Goal: Transaction & Acquisition: Book appointment/travel/reservation

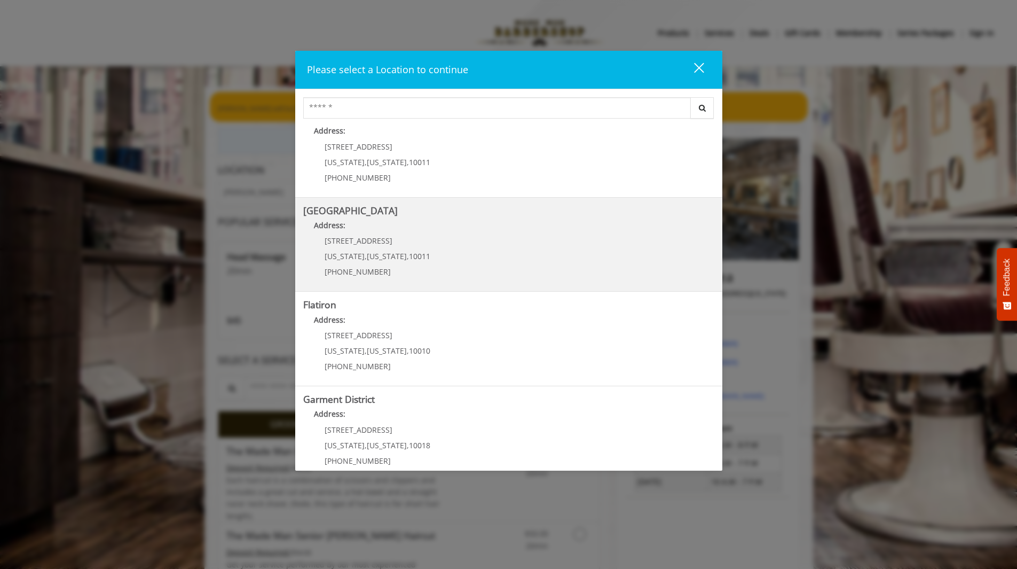
scroll to position [130, 0]
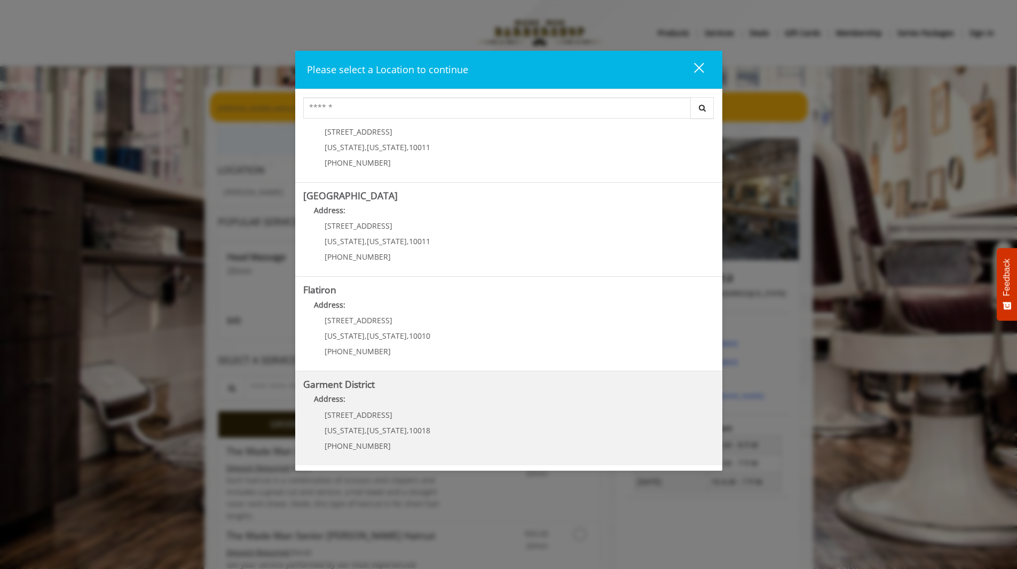
click at [517, 419] on District "Garment District Address: 1400 Broadway New York , New York , 10018 (212) 997-4…" at bounding box center [508, 418] width 411 height 78
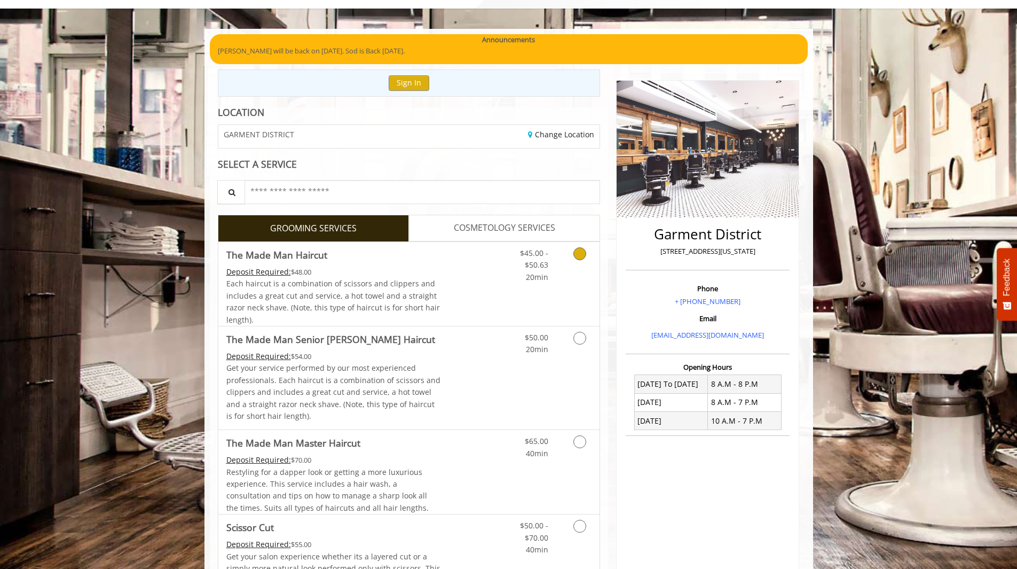
scroll to position [53, 0]
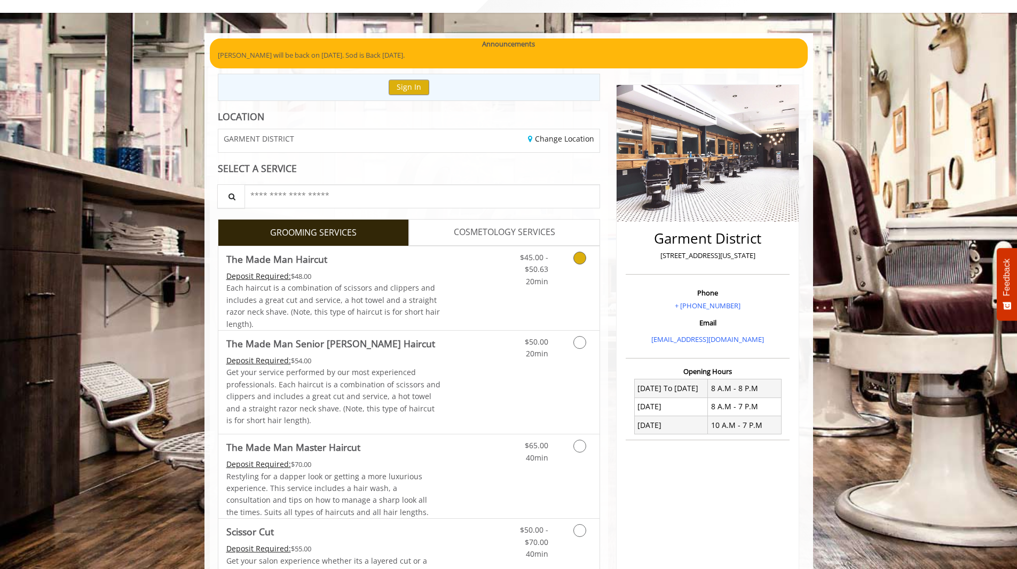
click at [468, 309] on link "Discounted Price" at bounding box center [473, 288] width 64 height 84
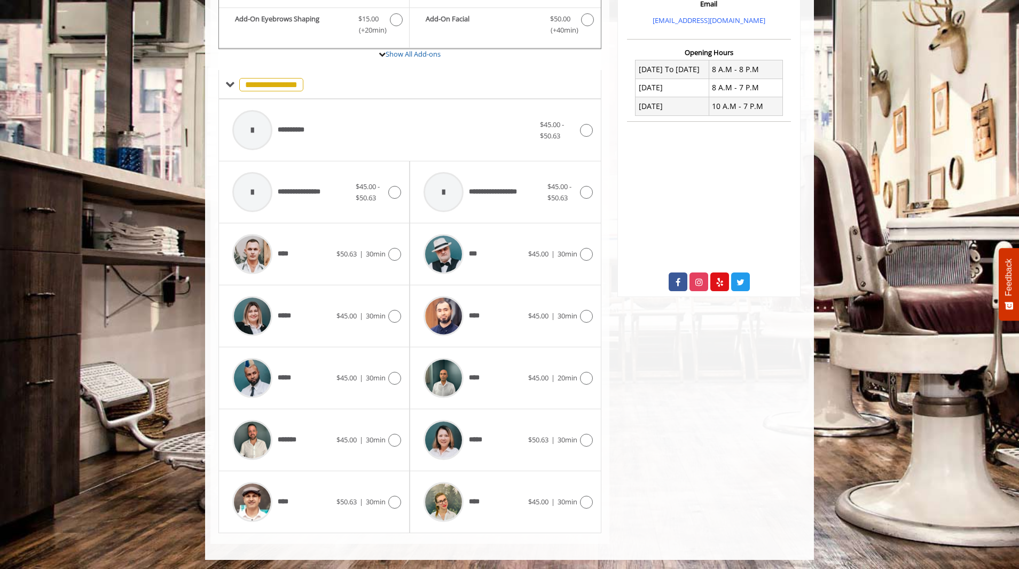
scroll to position [374, 0]
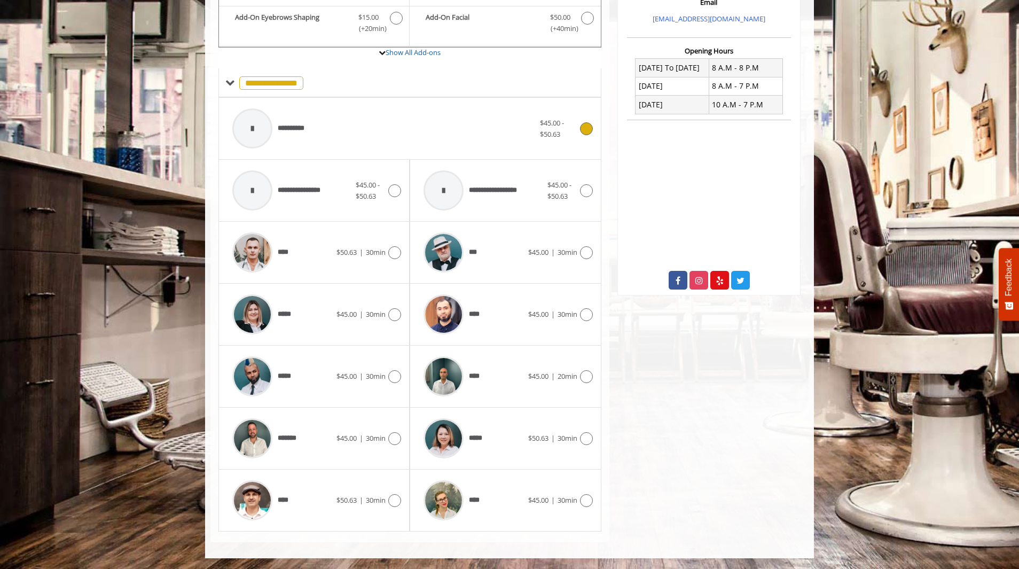
click at [585, 123] on icon at bounding box center [586, 128] width 13 height 13
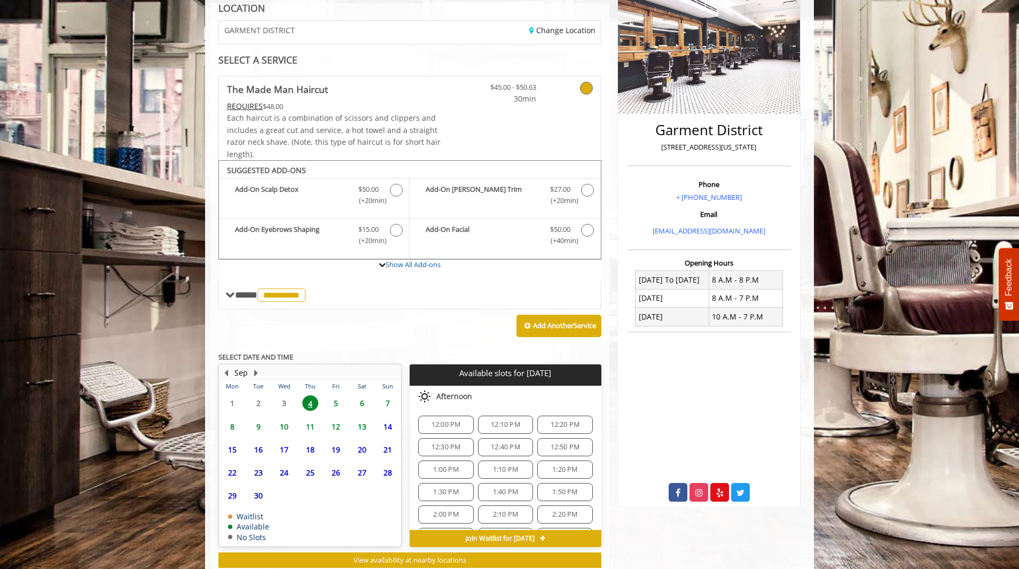
scroll to position [193, 0]
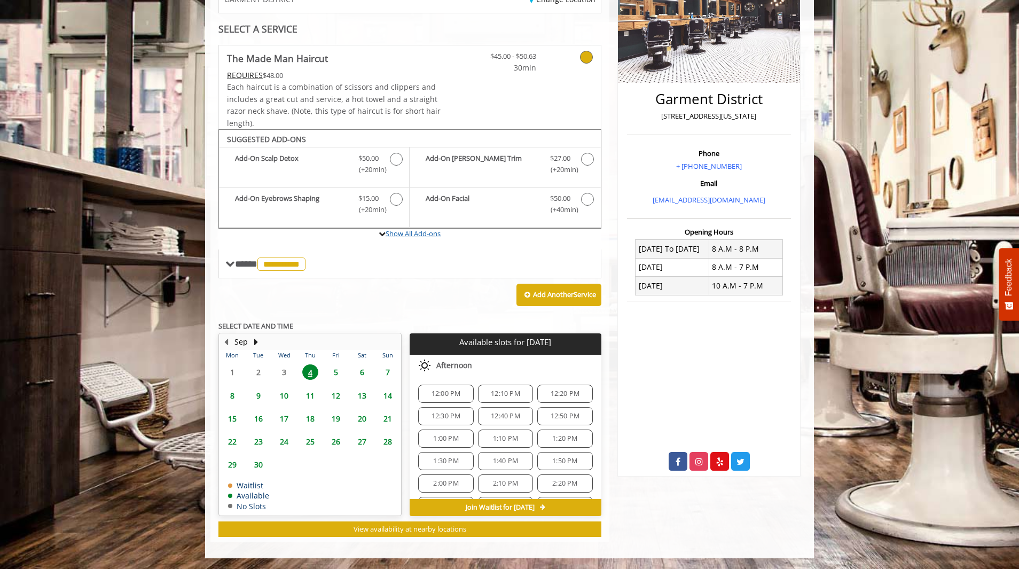
click at [432, 238] on label "Show All Add-ons" at bounding box center [409, 239] width 383 height 21
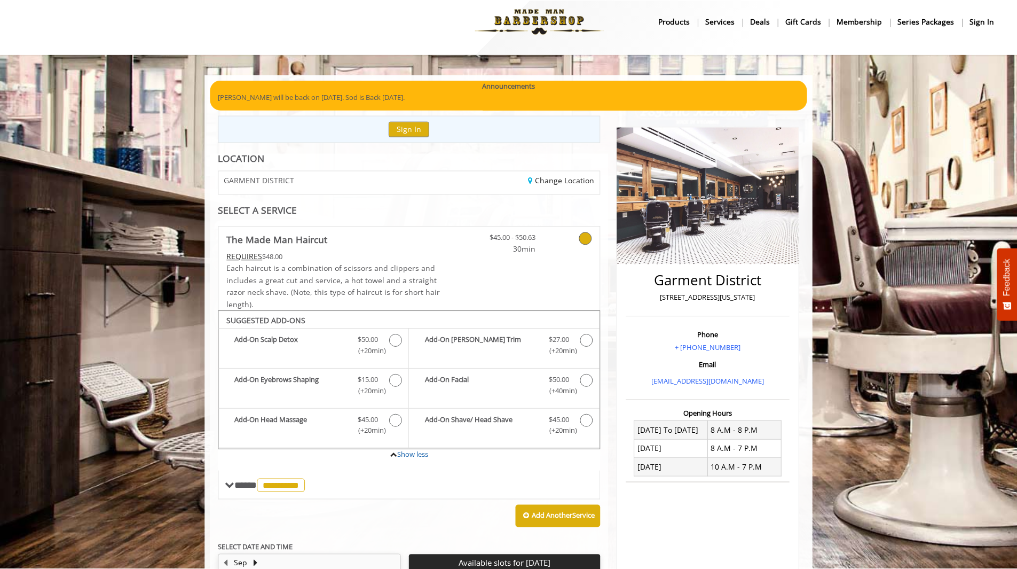
scroll to position [0, 0]
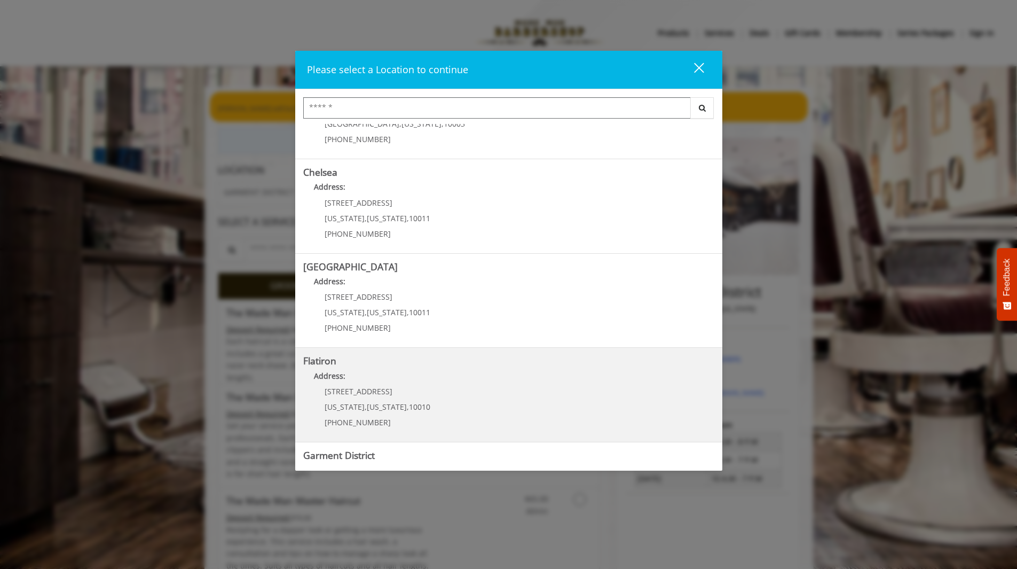
scroll to position [130, 0]
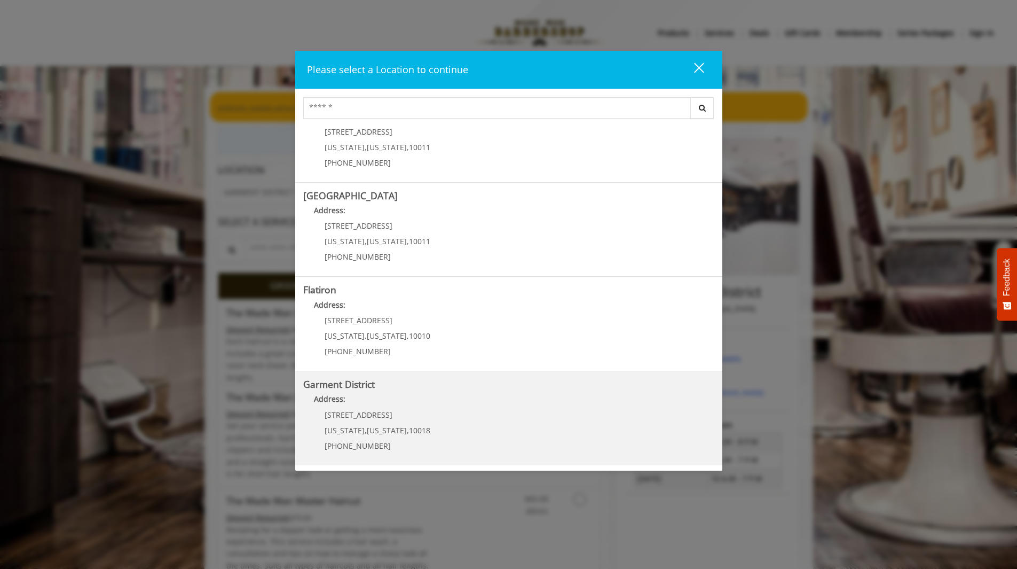
click at [461, 384] on h5 "Garment District" at bounding box center [508, 384] width 411 height 10
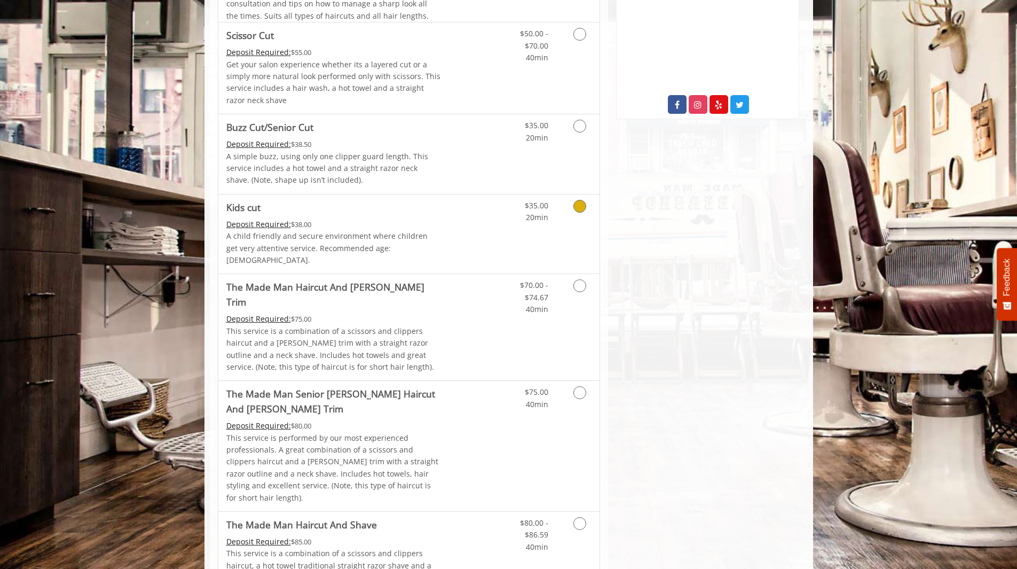
scroll to position [587, 0]
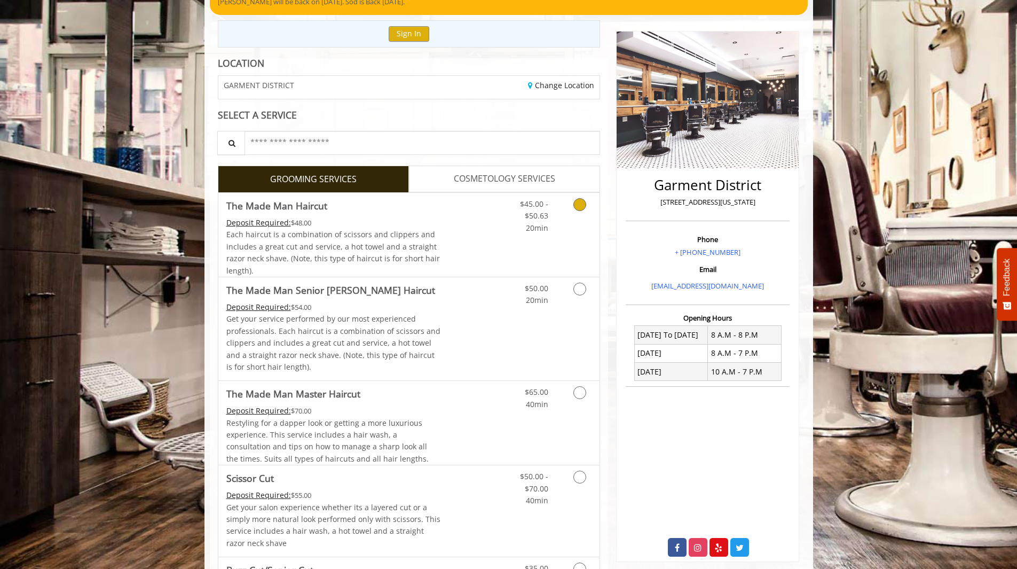
click at [443, 250] on link "Discounted Price" at bounding box center [473, 235] width 64 height 84
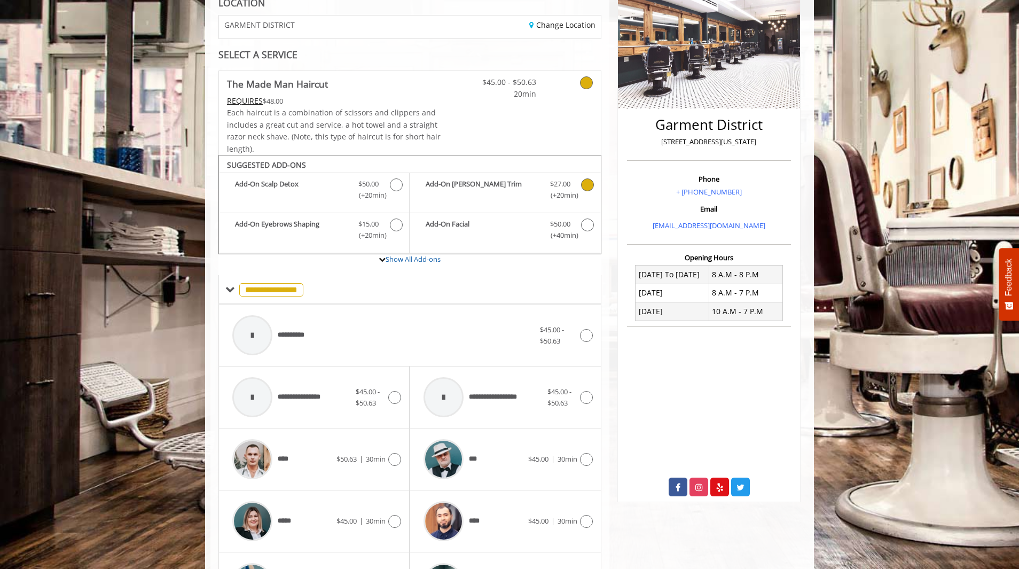
scroll to position [53, 0]
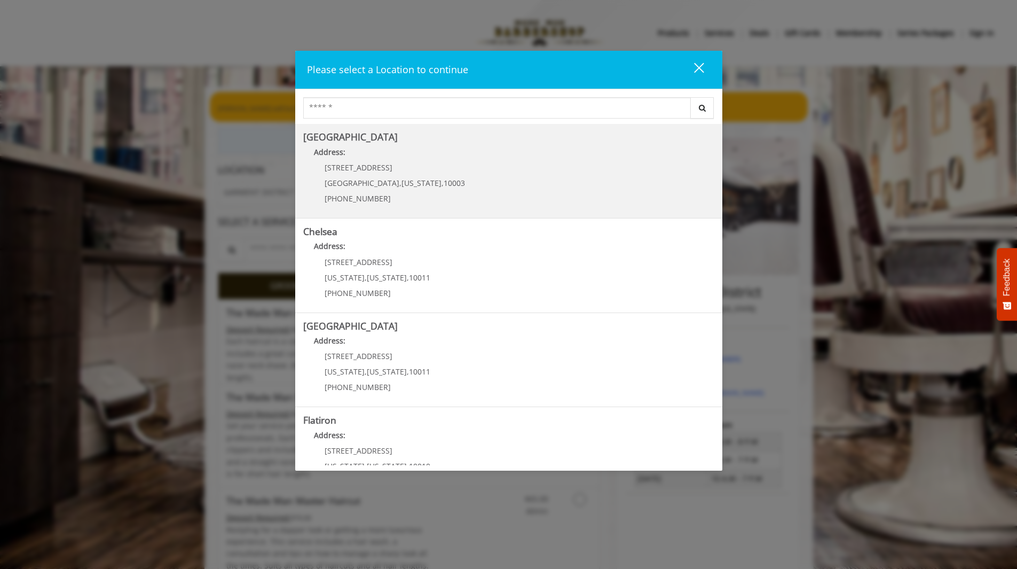
click at [561, 188] on Village "Greenwich Village Address: 60 E 8th St Manhattan , New York , 10003 (212) 598-1…" at bounding box center [508, 171] width 411 height 78
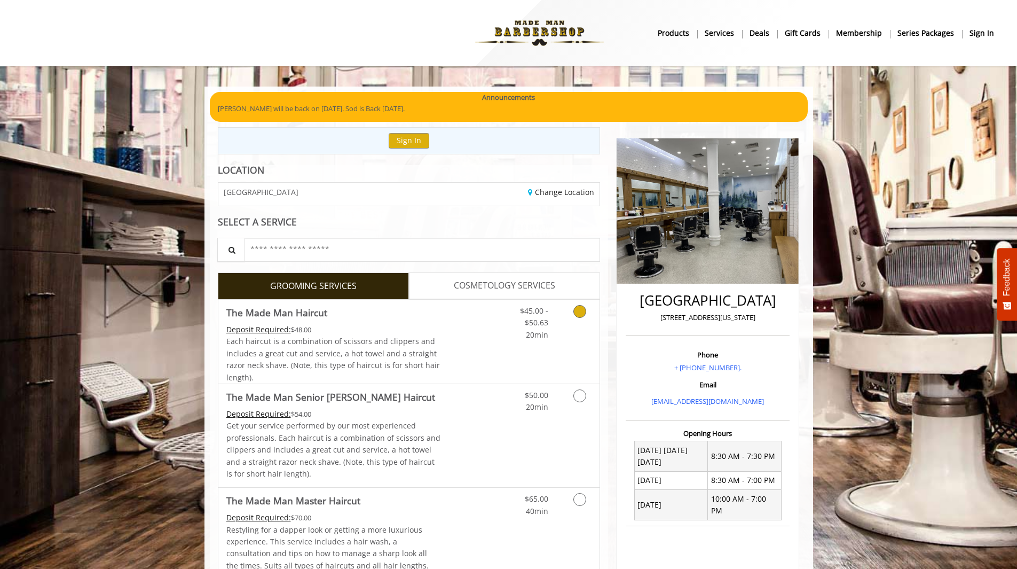
click at [564, 315] on link "Grooming services" at bounding box center [577, 320] width 27 height 41
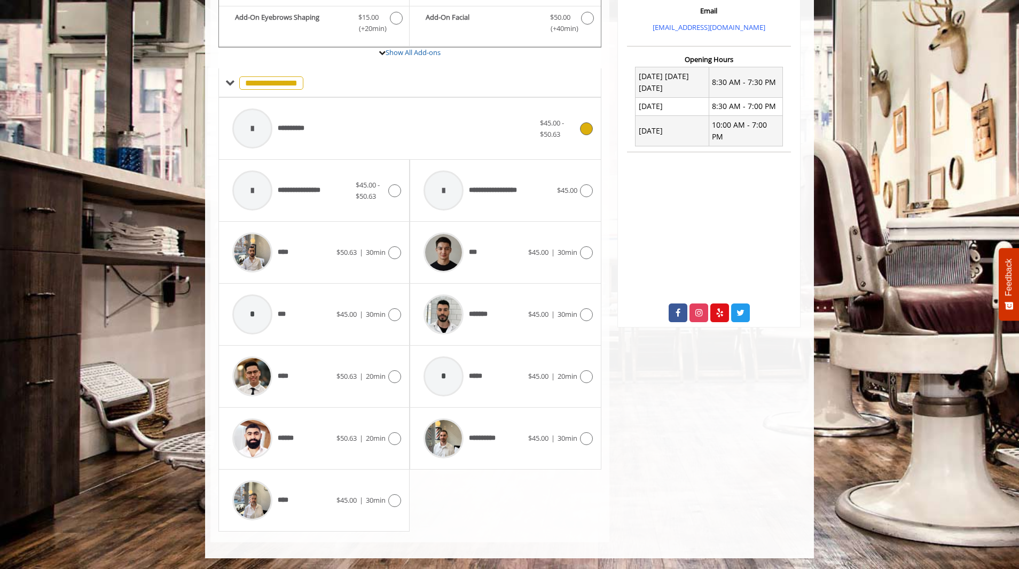
scroll to position [53, 0]
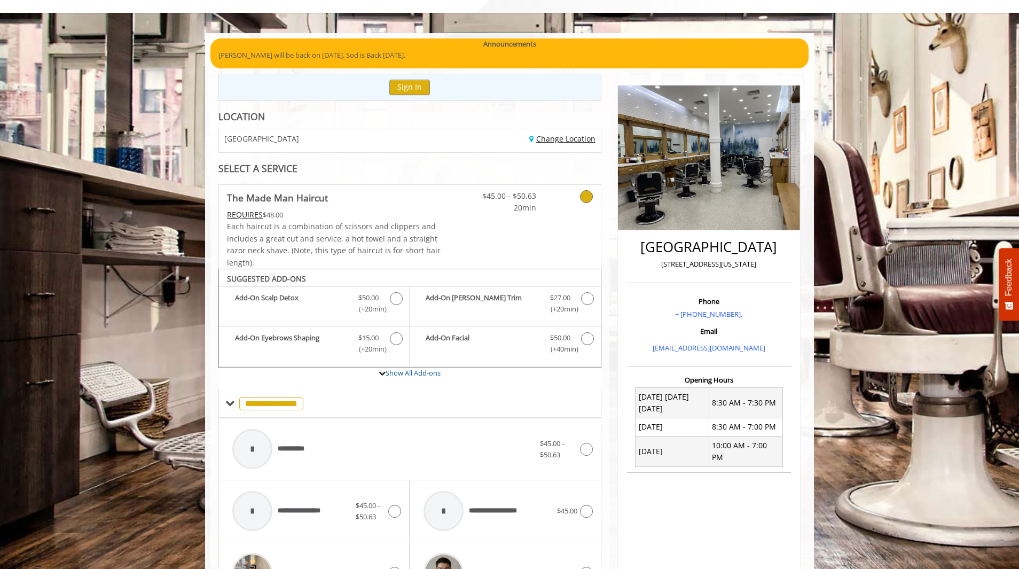
click at [561, 137] on link "Change Location" at bounding box center [562, 139] width 66 height 10
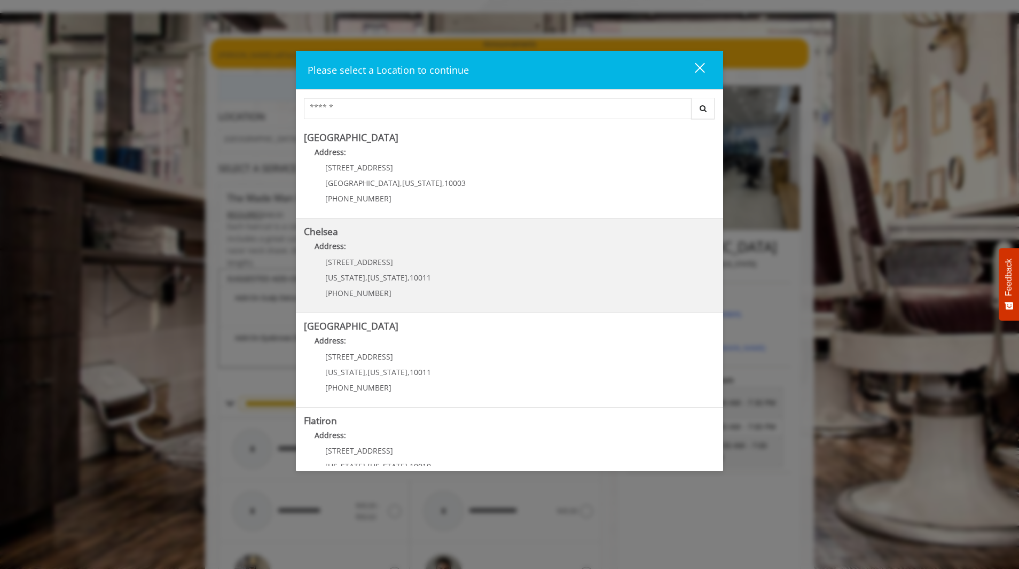
click at [466, 256] on p "Address:" at bounding box center [509, 248] width 411 height 17
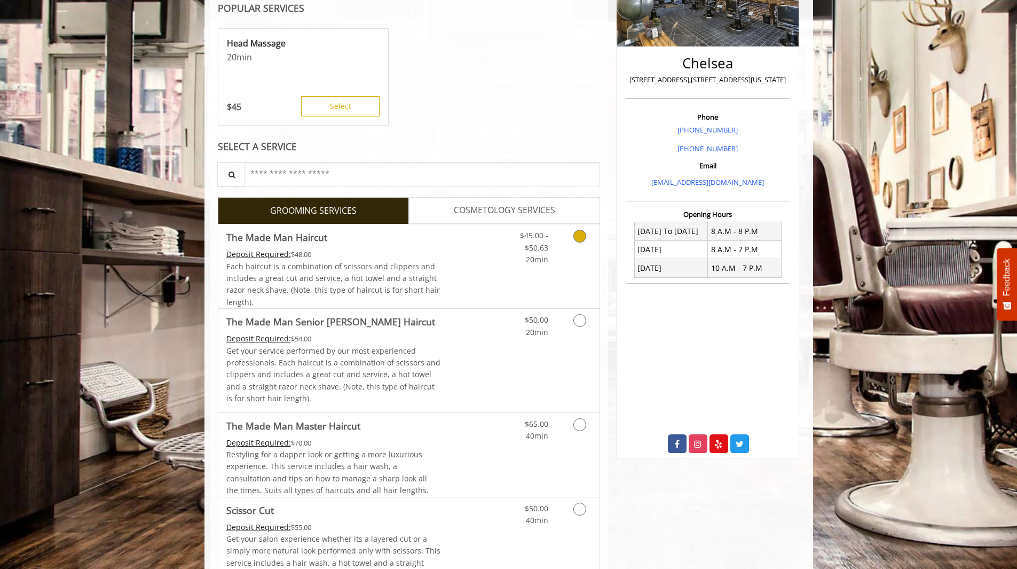
click at [433, 269] on div "Each haircut is a combination of scissors and clippers and includes a great cut…" at bounding box center [333, 285] width 215 height 48
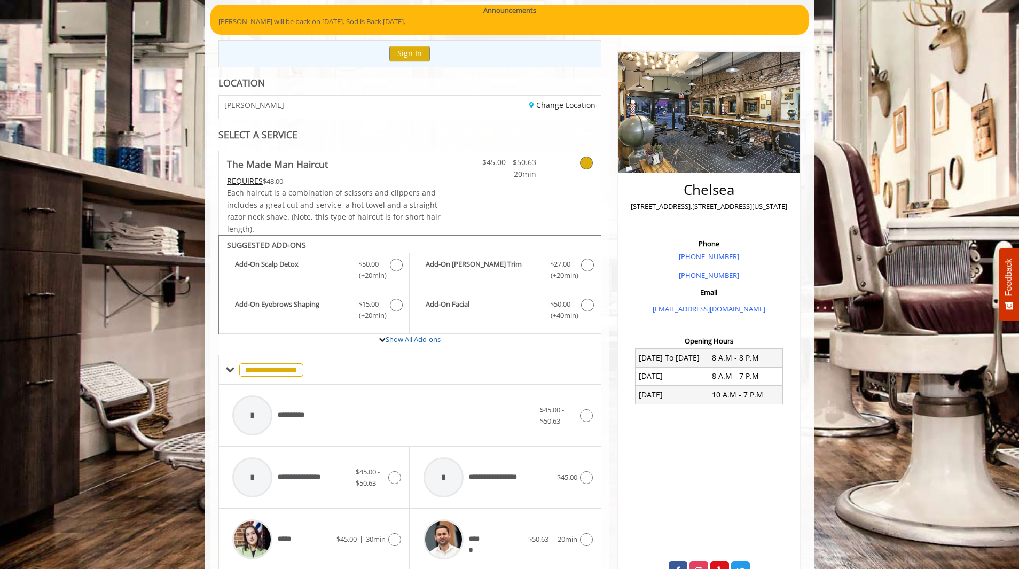
scroll to position [53, 0]
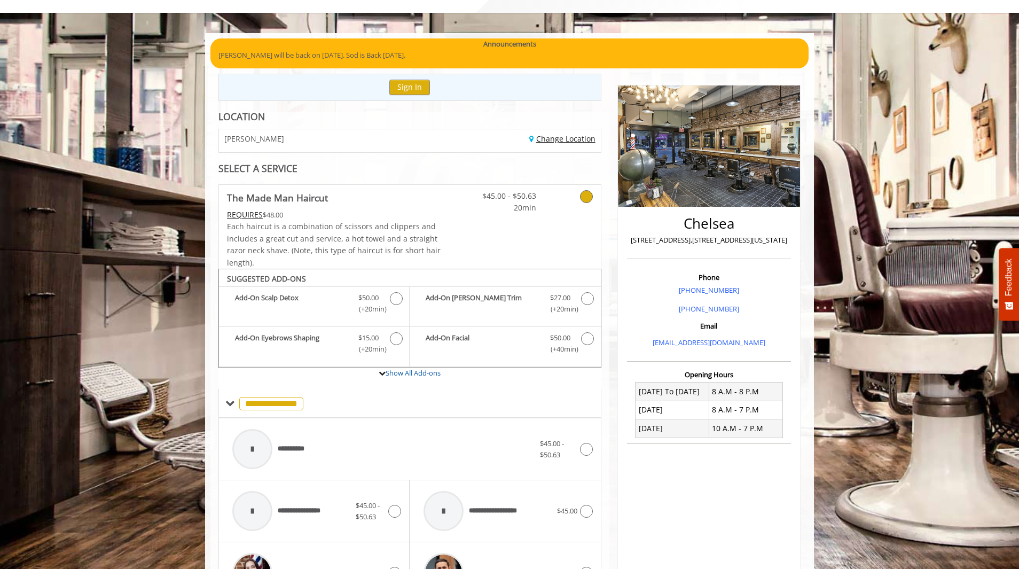
click at [562, 136] on link "Change Location" at bounding box center [562, 139] width 66 height 10
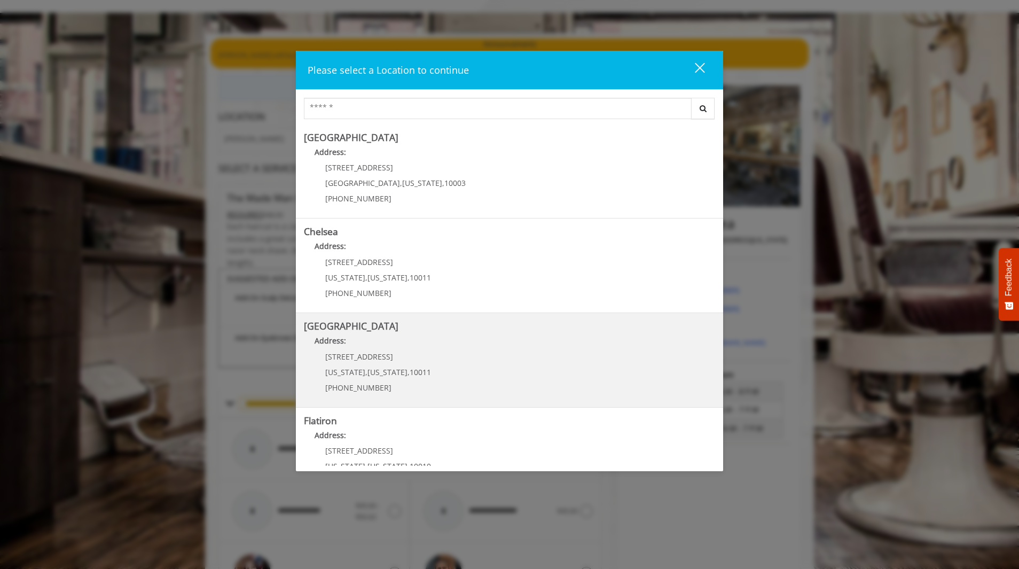
click at [478, 333] on Street "Chelsea 15th Street Address: 267 W 15th St New York , New York , 10011 (646) 85…" at bounding box center [509, 360] width 411 height 78
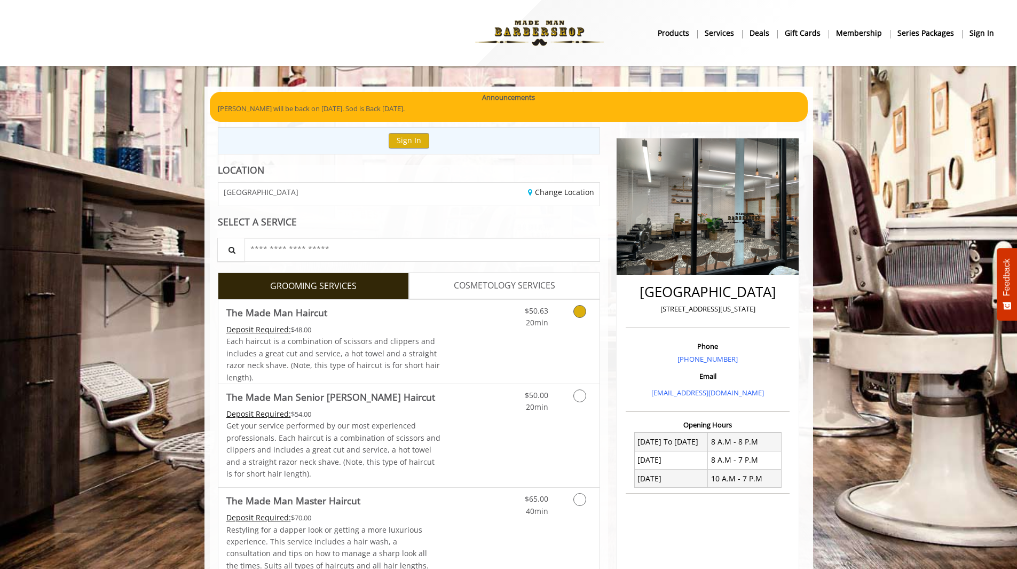
click at [473, 318] on link "Discounted Price" at bounding box center [473, 342] width 64 height 84
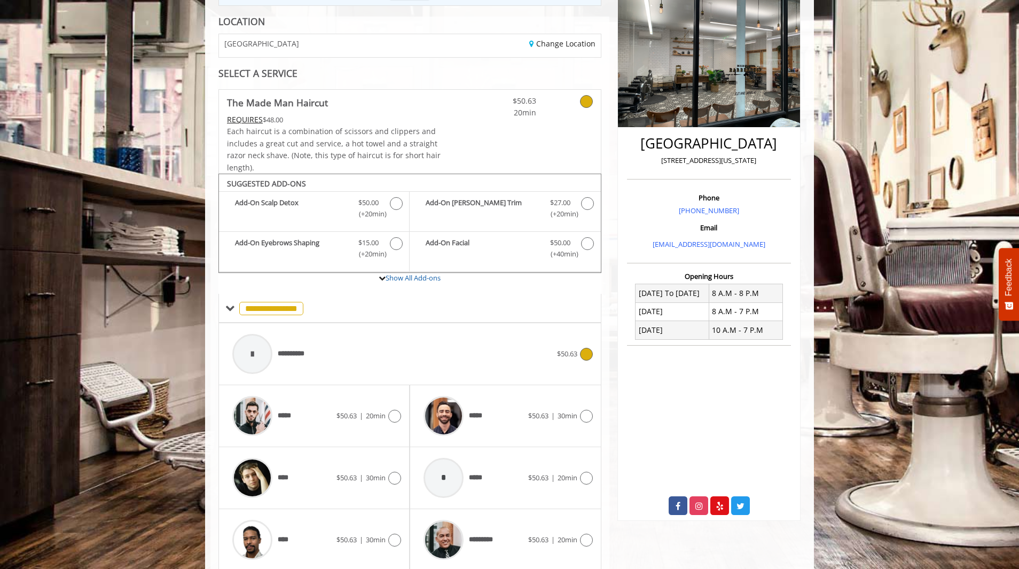
scroll to position [81, 0]
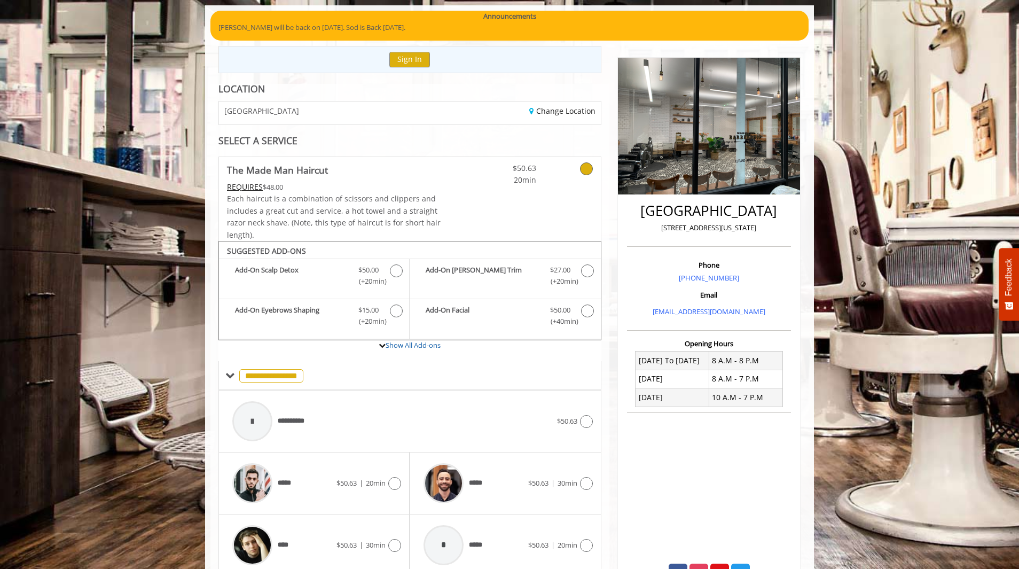
click at [550, 116] on div "Change Location" at bounding box center [509, 112] width 199 height 23
click at [560, 107] on link "Change Location" at bounding box center [562, 111] width 66 height 10
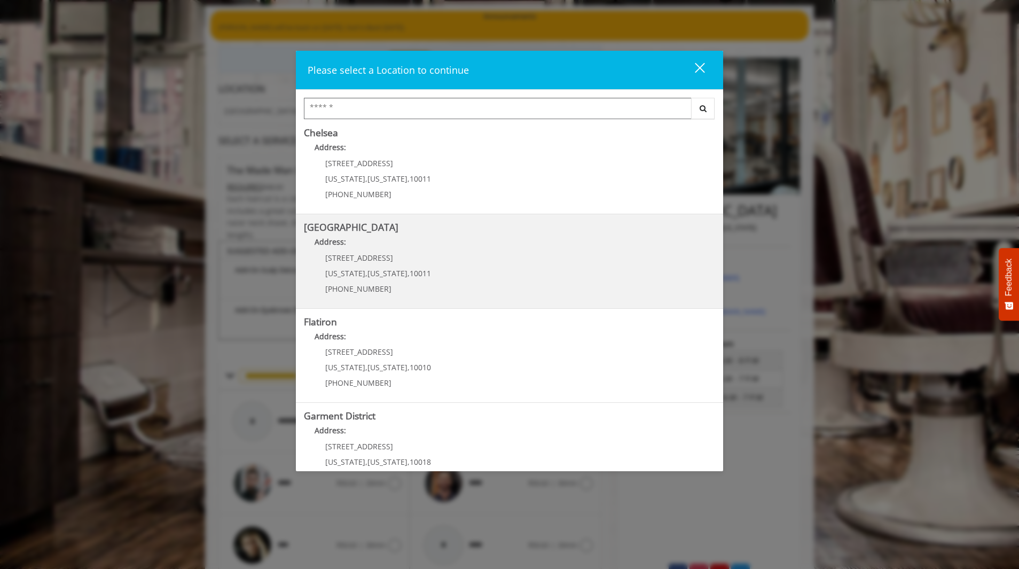
scroll to position [130, 0]
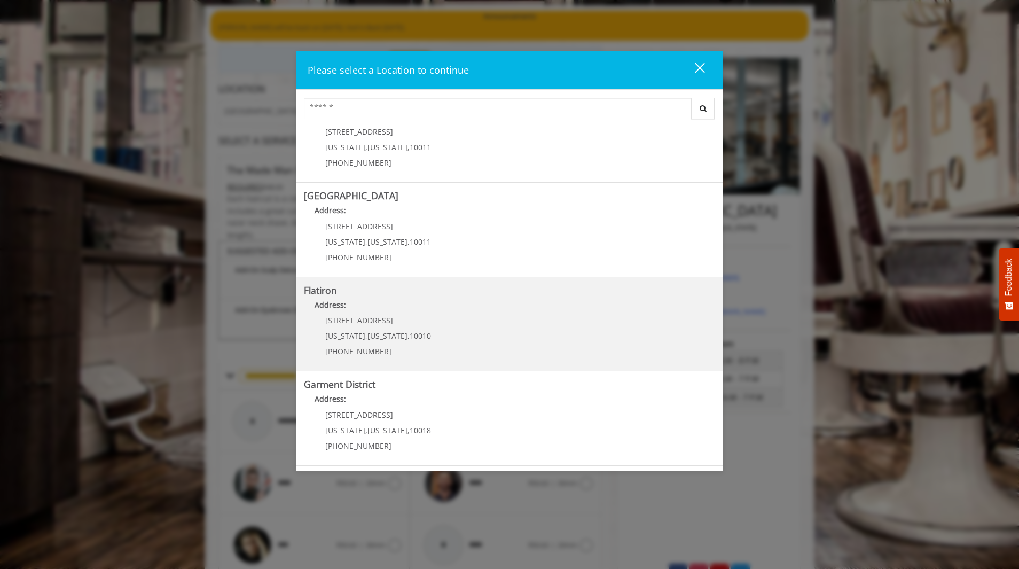
click at [490, 322] on "Flatiron Address: 10 E 23rd St New York , New York , 10010 (917) 475-1765" at bounding box center [509, 324] width 411 height 78
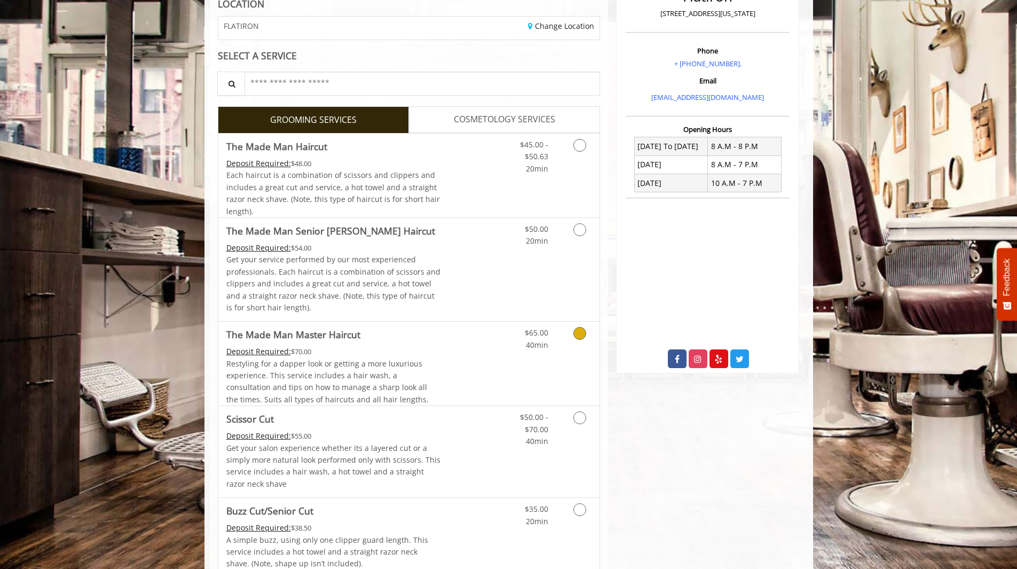
scroll to position [160, 0]
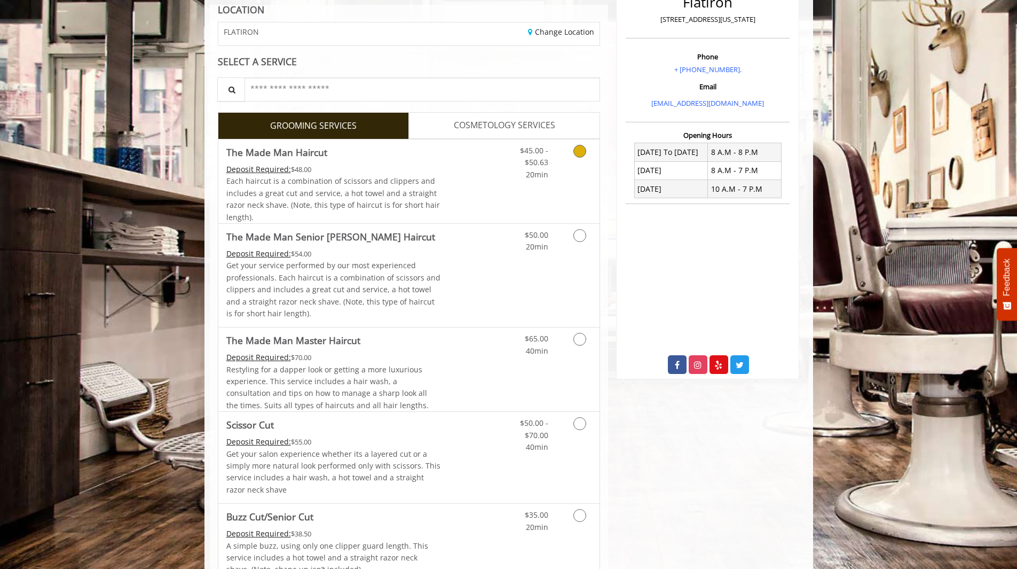
click at [494, 171] on link "Discounted Price" at bounding box center [473, 181] width 64 height 84
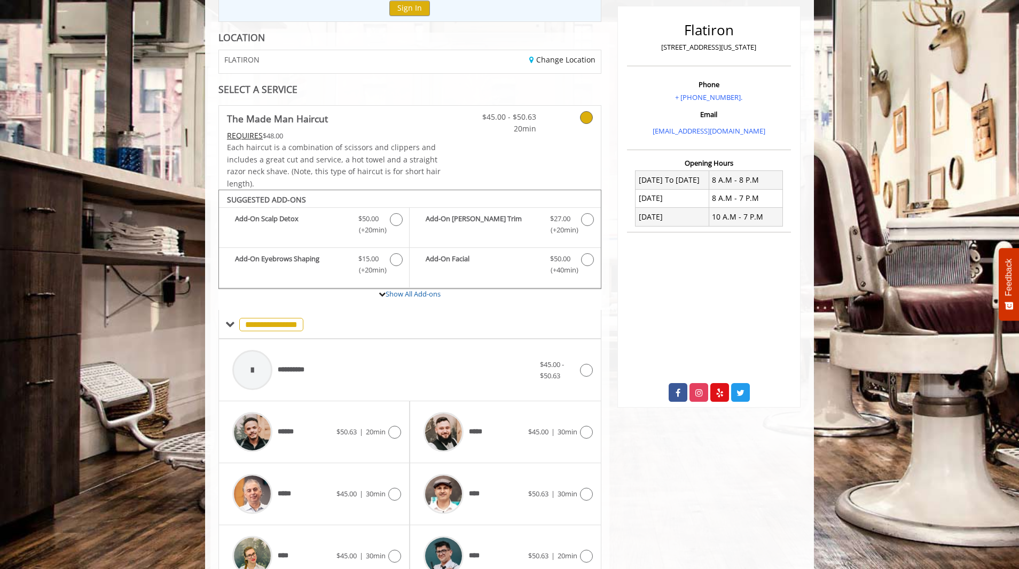
scroll to position [98, 0]
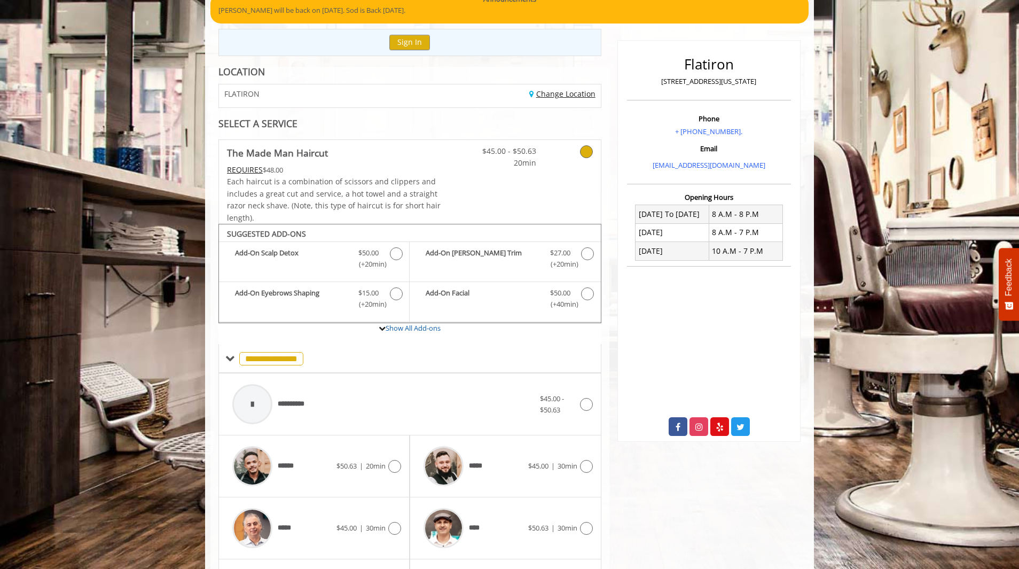
click at [559, 92] on link "Change Location" at bounding box center [562, 94] width 66 height 10
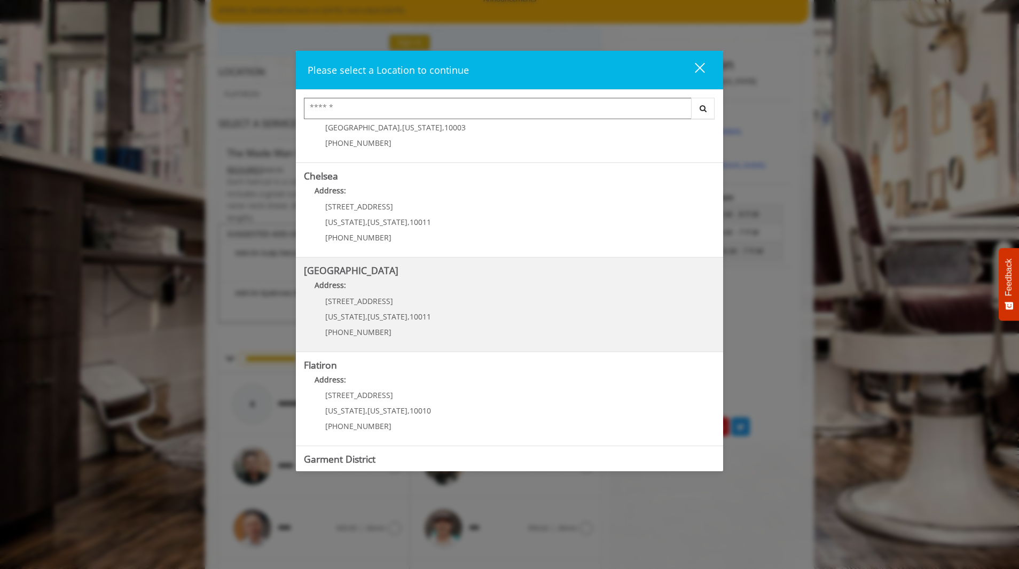
scroll to position [130, 0]
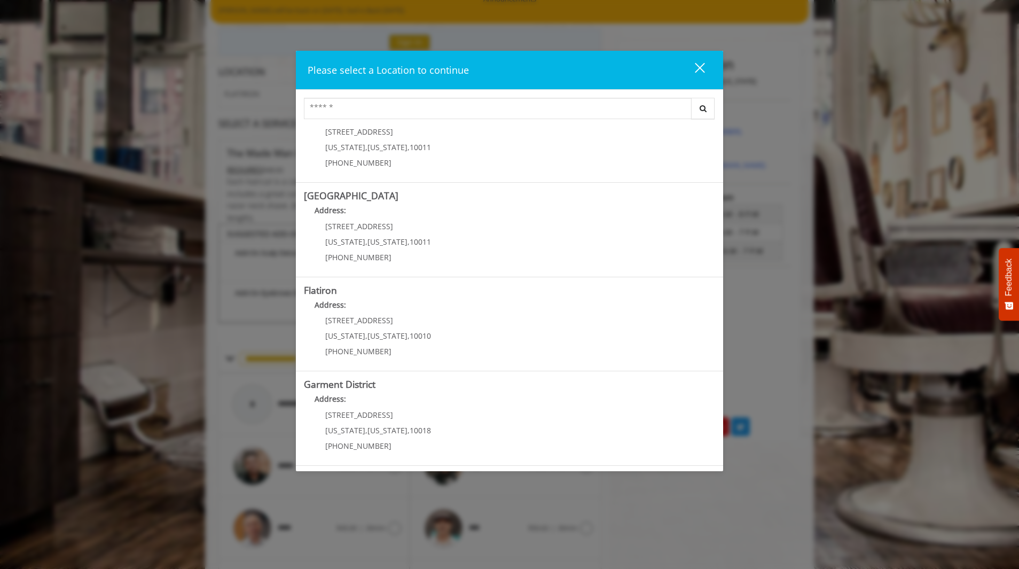
click at [761, 485] on div "Please select a Location to continue close Search [GEOGRAPHIC_DATA] Address: [S…" at bounding box center [509, 284] width 1019 height 569
click at [704, 70] on button "close" at bounding box center [693, 70] width 36 height 22
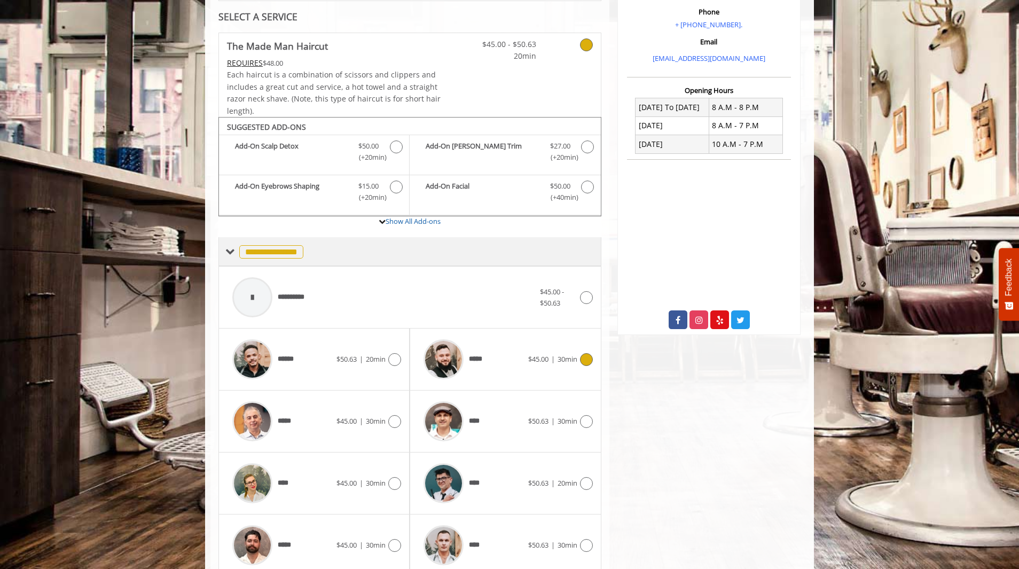
scroll to position [312, 0]
